Goal: Task Accomplishment & Management: Manage account settings

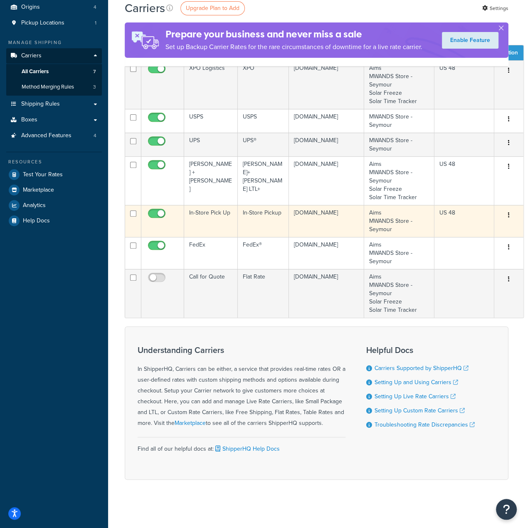
click at [196, 216] on td "In-Store Pick Up" at bounding box center [211, 221] width 54 height 32
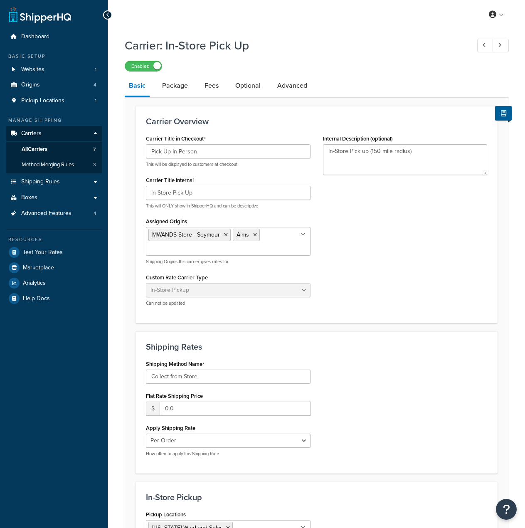
select select "pickup"
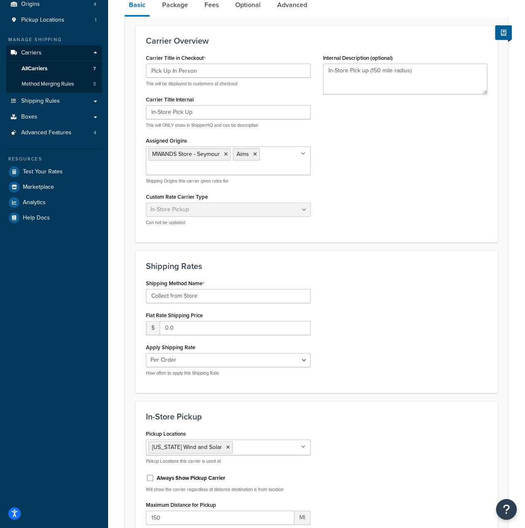
scroll to position [19, 0]
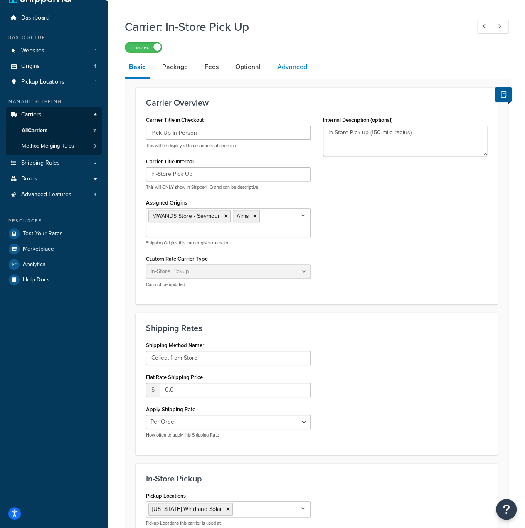
click at [288, 69] on link "Advanced" at bounding box center [292, 67] width 38 height 20
select select "false"
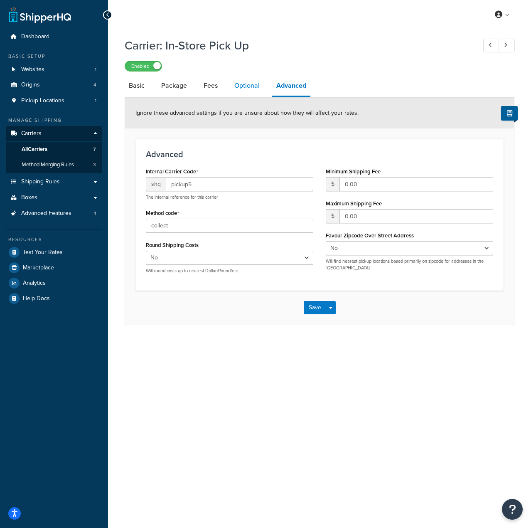
click at [242, 83] on link "Optional" at bounding box center [247, 86] width 34 height 20
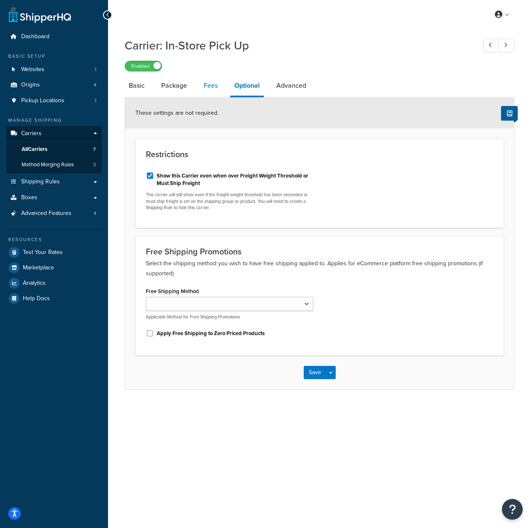
click at [208, 85] on link "Fees" at bounding box center [211, 86] width 22 height 20
select select "AFTER"
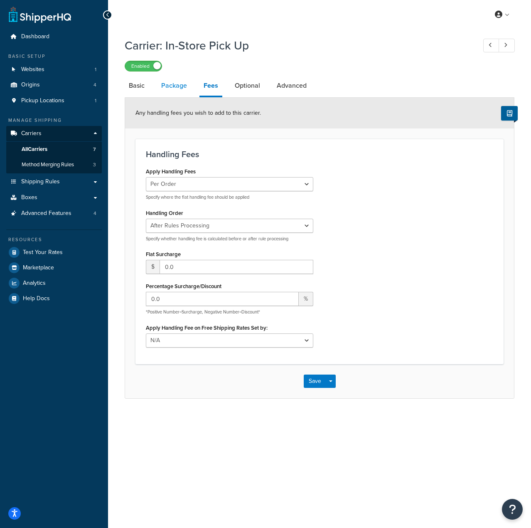
click at [175, 86] on link "Package" at bounding box center [174, 86] width 34 height 20
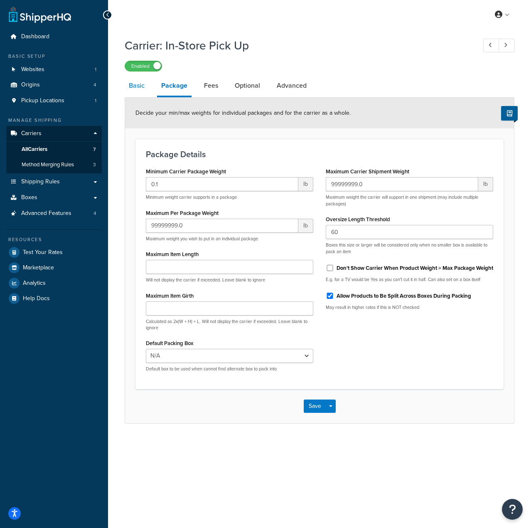
click at [143, 89] on link "Basic" at bounding box center [137, 86] width 24 height 20
select select "pickup"
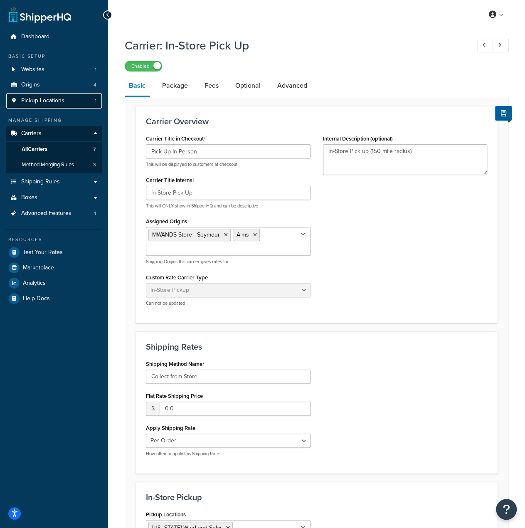
click at [52, 102] on span "Pickup Locations" at bounding box center [42, 100] width 43 height 7
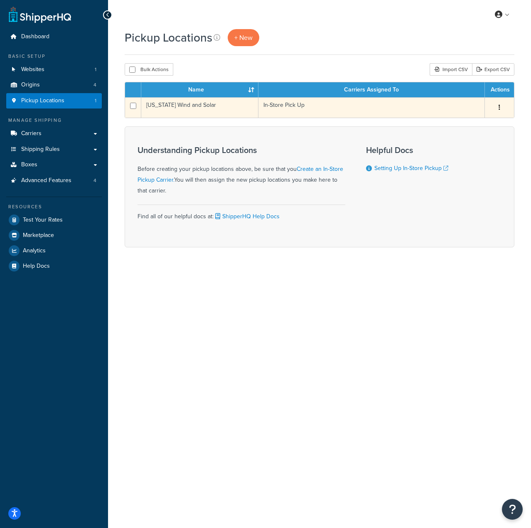
click at [205, 109] on td "[US_STATE] Wind and Solar" at bounding box center [199, 107] width 117 height 20
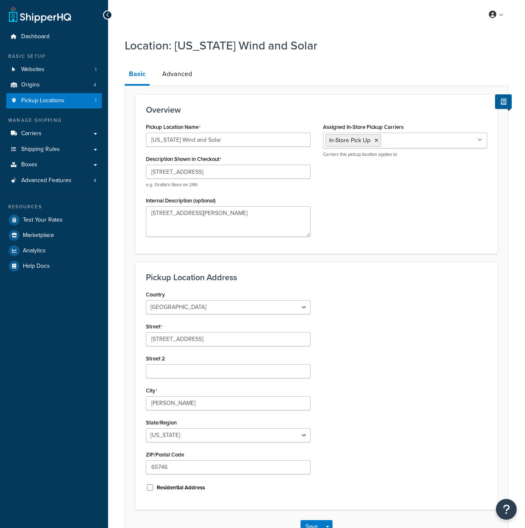
select select "25"
click at [173, 81] on link "Advanced" at bounding box center [177, 74] width 38 height 20
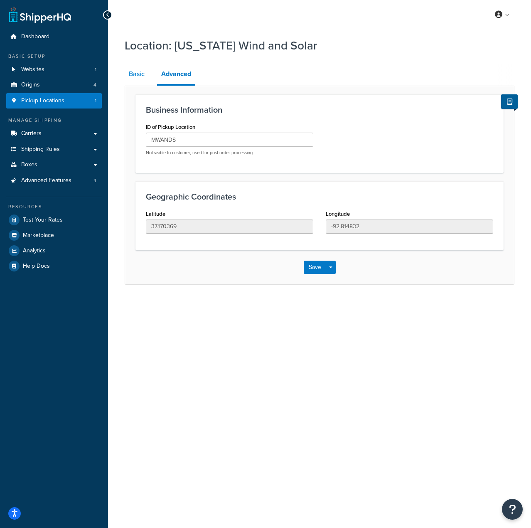
click at [128, 72] on link "Basic" at bounding box center [137, 74] width 24 height 20
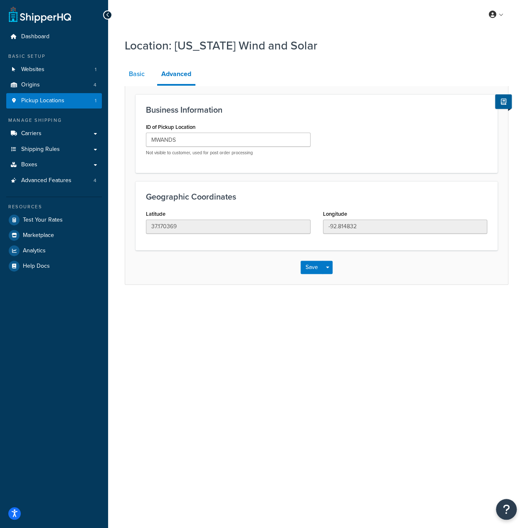
select select "25"
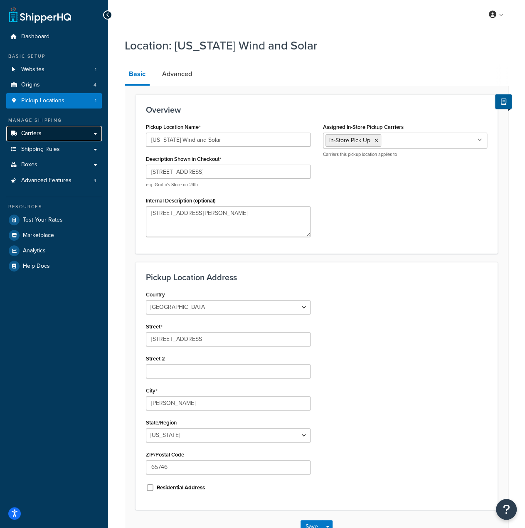
click at [45, 137] on link "Carriers" at bounding box center [54, 133] width 96 height 15
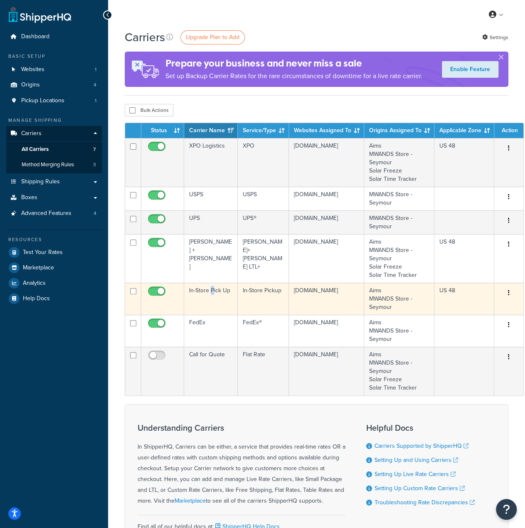
click at [212, 290] on td "In-Store Pick Up" at bounding box center [211, 299] width 54 height 32
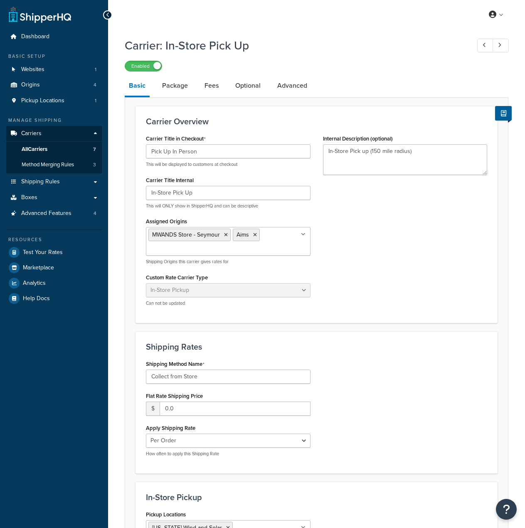
select select "pickup"
click at [236, 88] on link "Optional" at bounding box center [248, 86] width 34 height 20
